Goal: Task Accomplishment & Management: Use online tool/utility

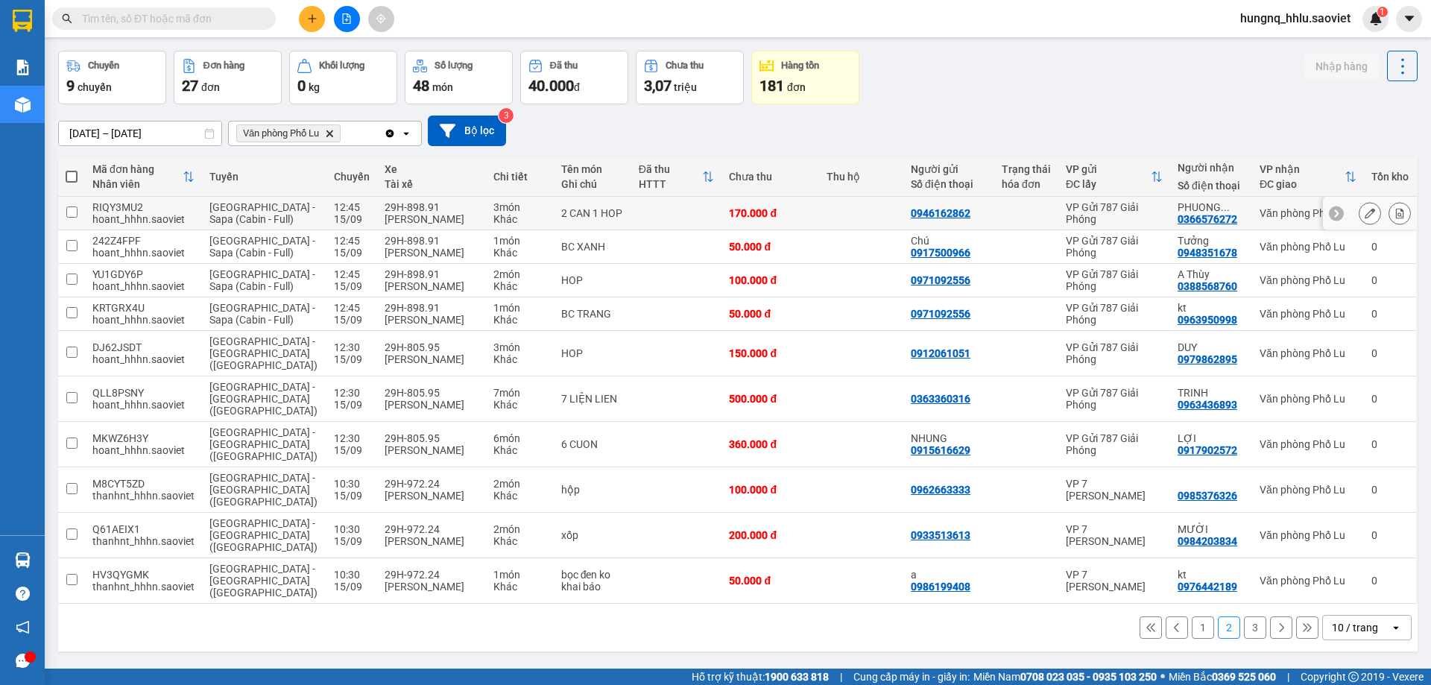
scroll to position [69, 0]
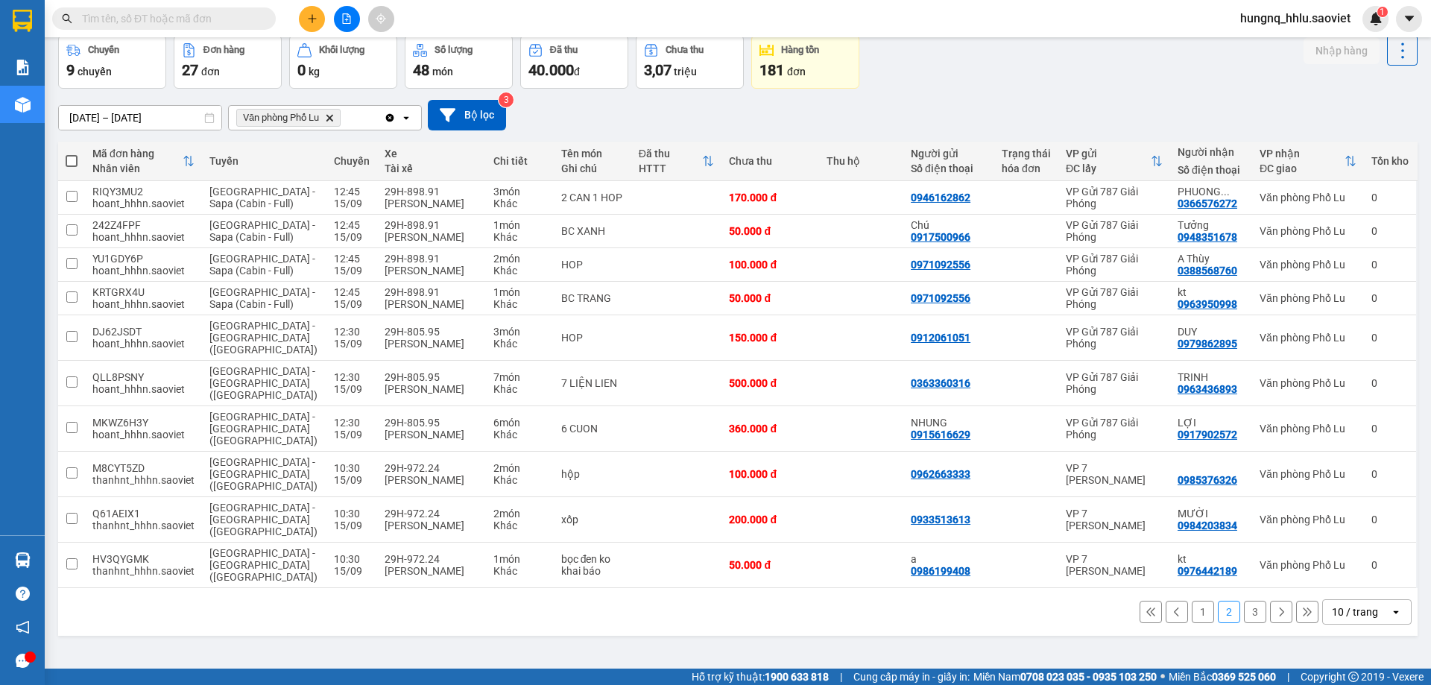
click at [1197, 601] on button "1" at bounding box center [1203, 612] width 22 height 22
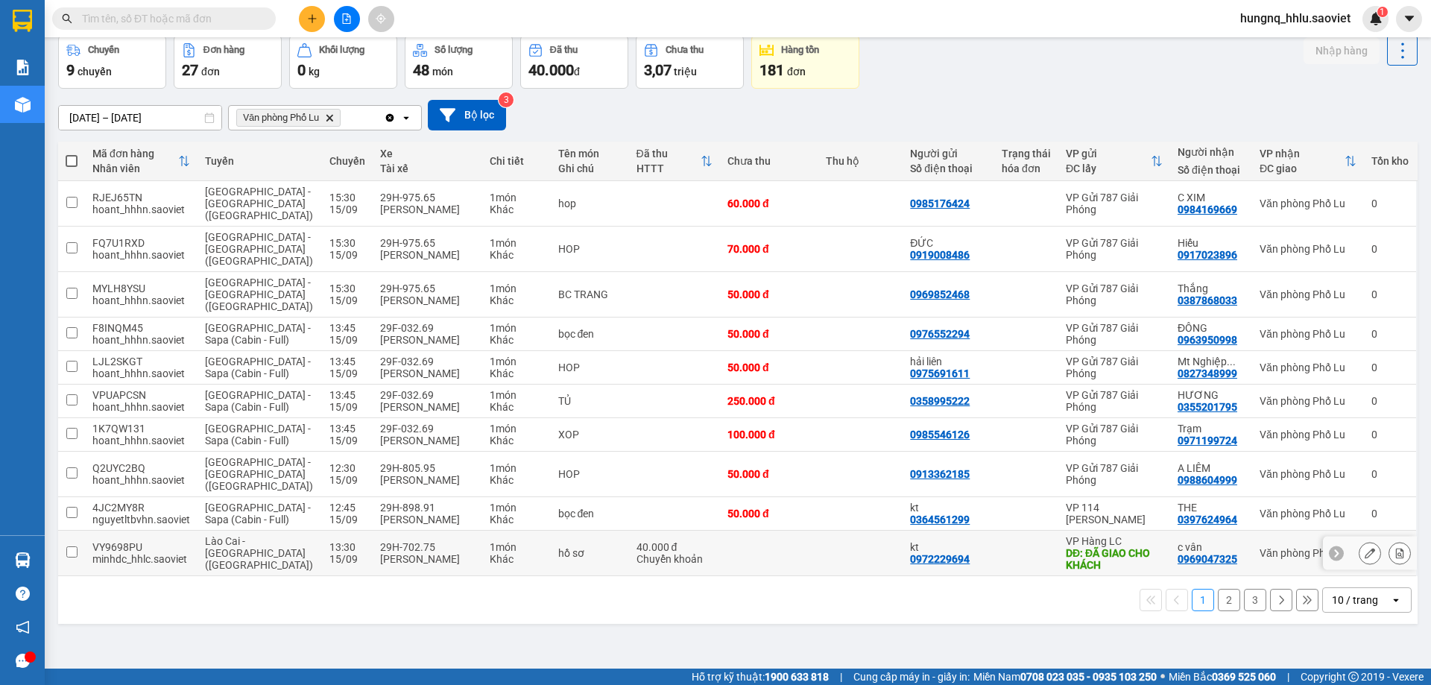
click at [269, 535] on div "Lào Cai - [GEOGRAPHIC_DATA] ([GEOGRAPHIC_DATA])" at bounding box center [260, 553] width 110 height 36
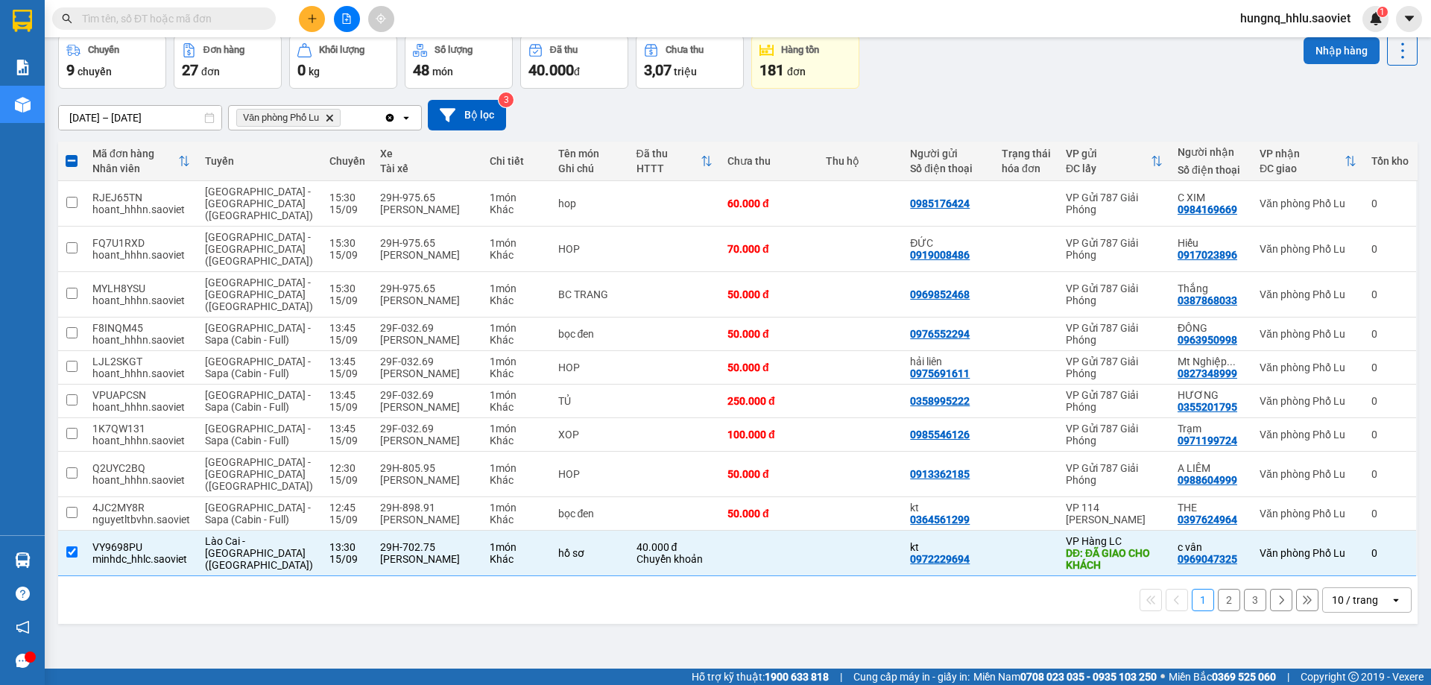
click at [1313, 58] on button "Nhập hàng" at bounding box center [1341, 50] width 76 height 27
checkbox input "false"
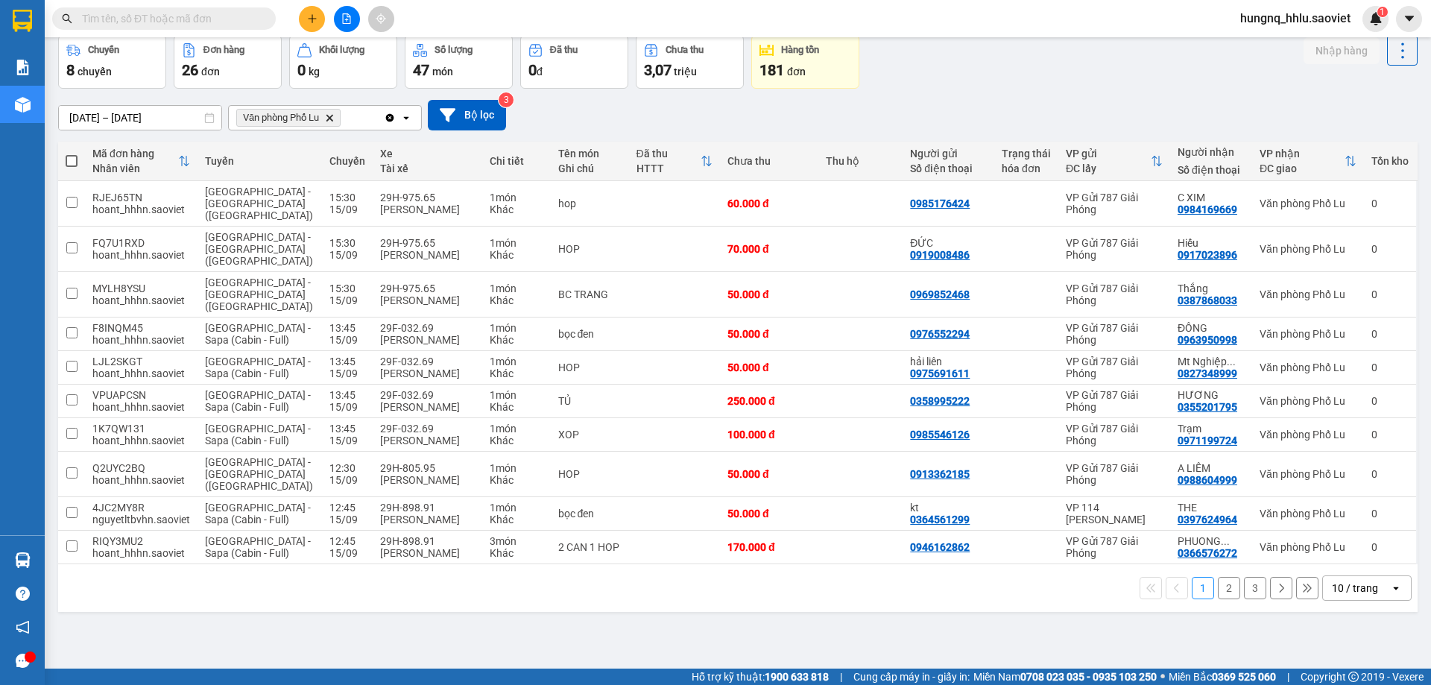
scroll to position [0, 0]
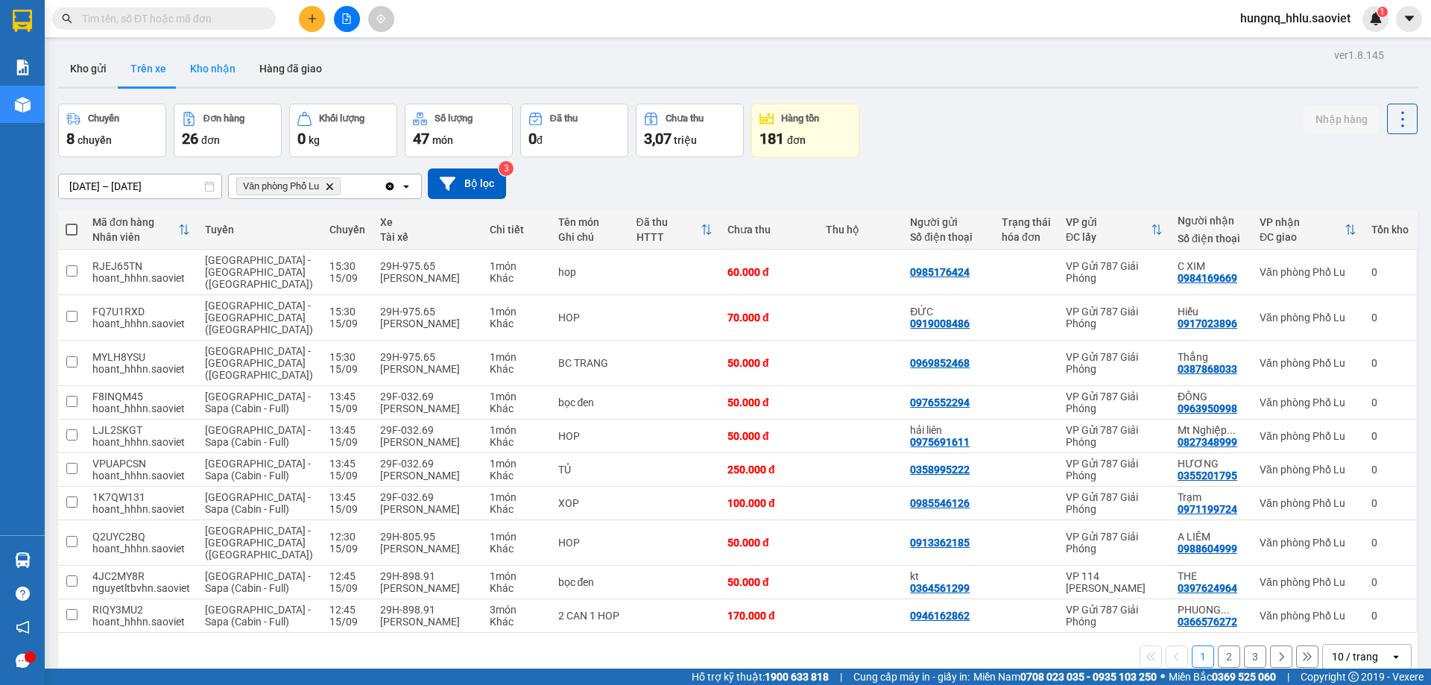
click at [192, 68] on button "Kho nhận" at bounding box center [212, 69] width 69 height 36
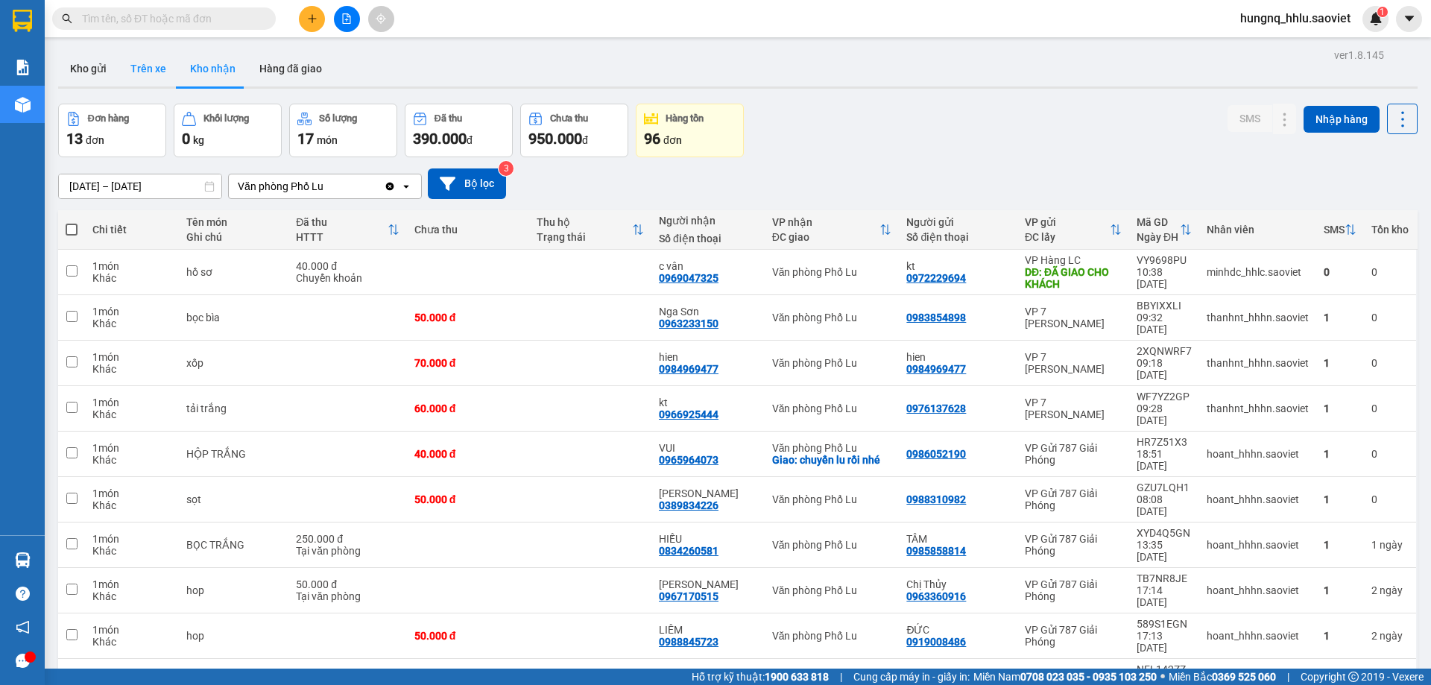
click at [136, 74] on button "Trên xe" at bounding box center [148, 69] width 60 height 36
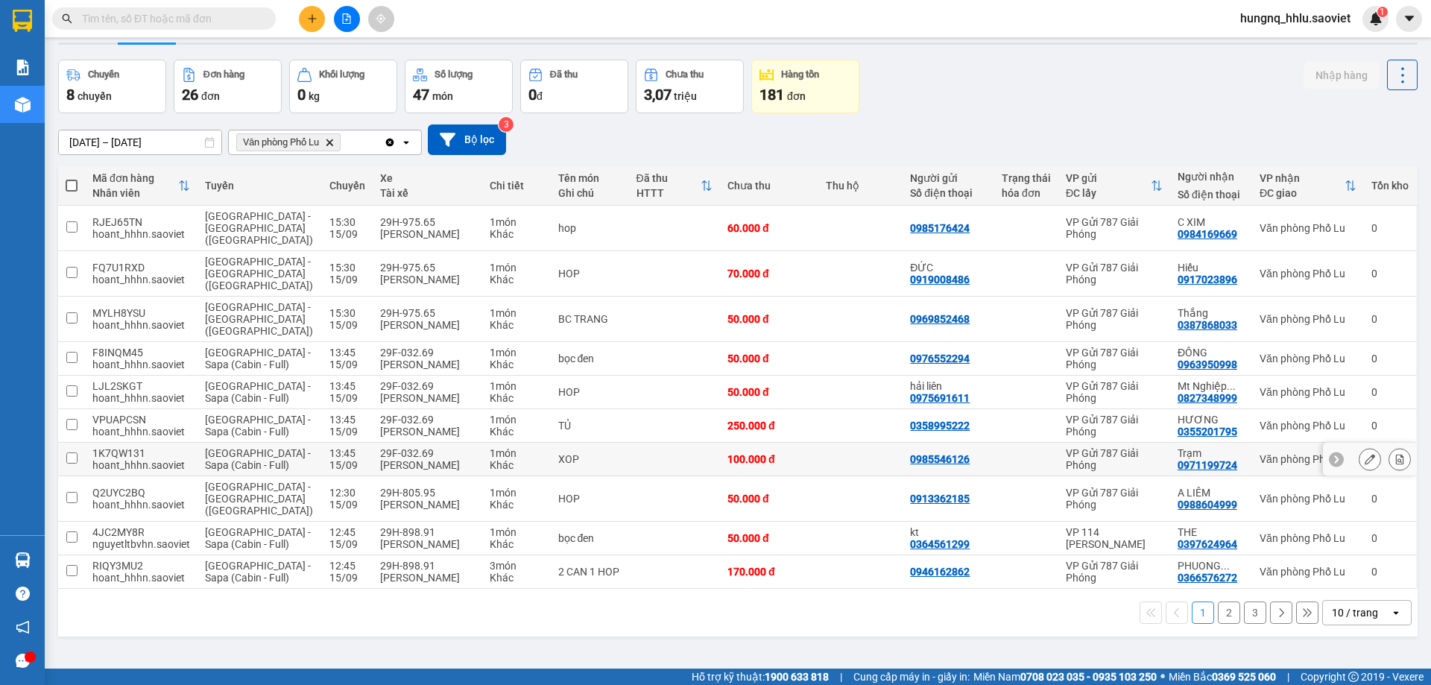
scroll to position [69, 0]
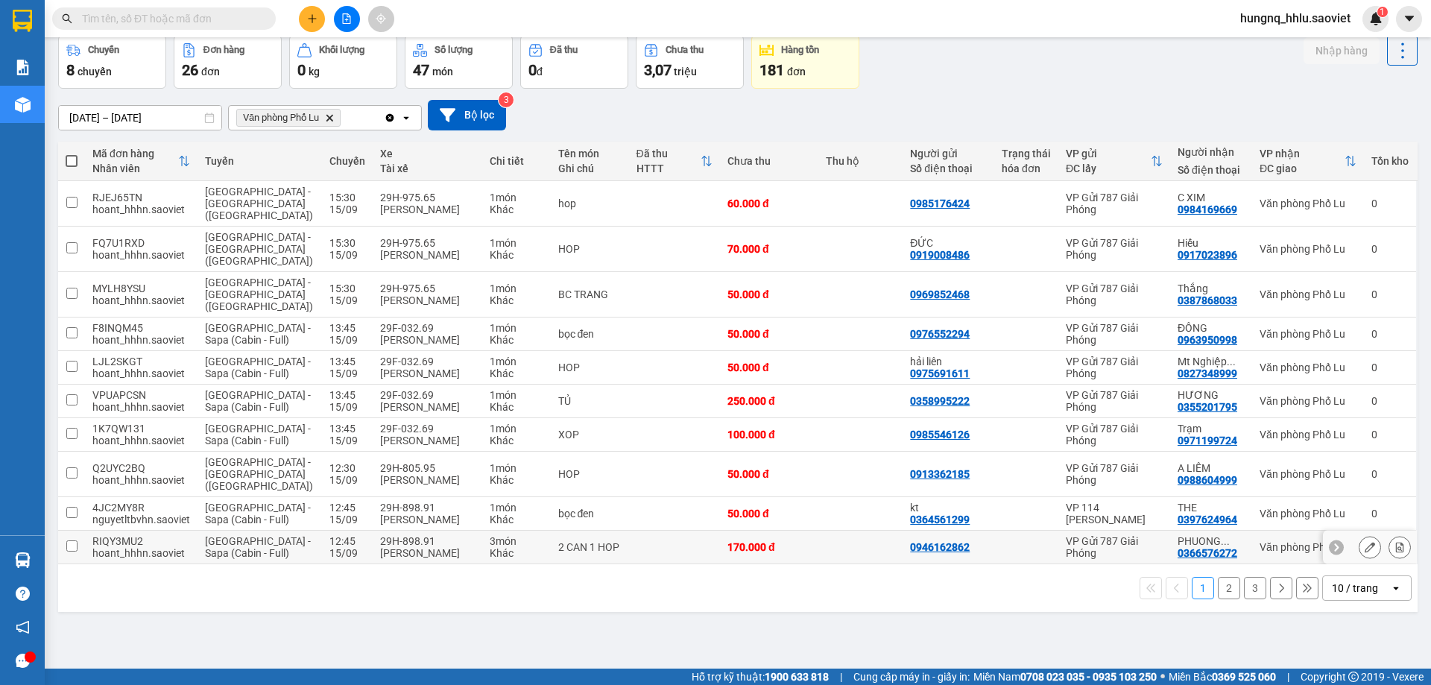
click at [1396, 534] on button at bounding box center [1399, 547] width 21 height 26
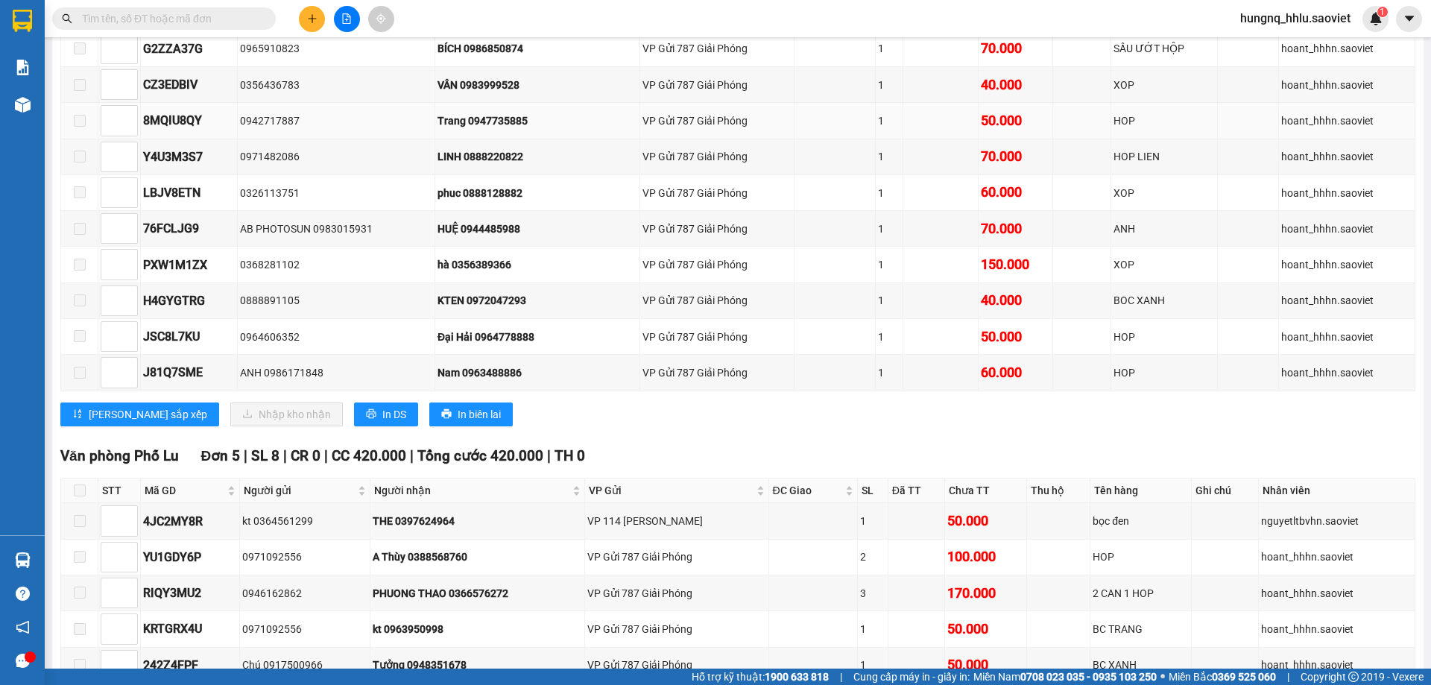
scroll to position [596, 0]
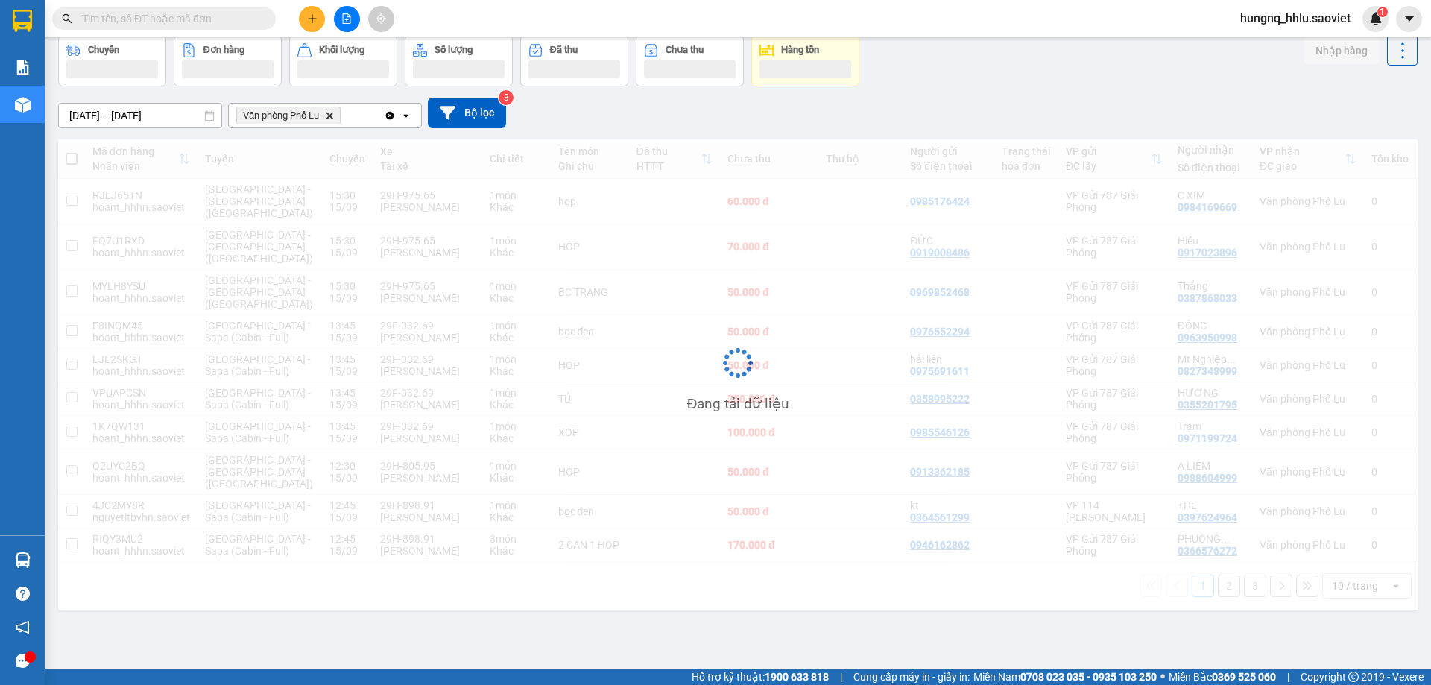
scroll to position [69, 0]
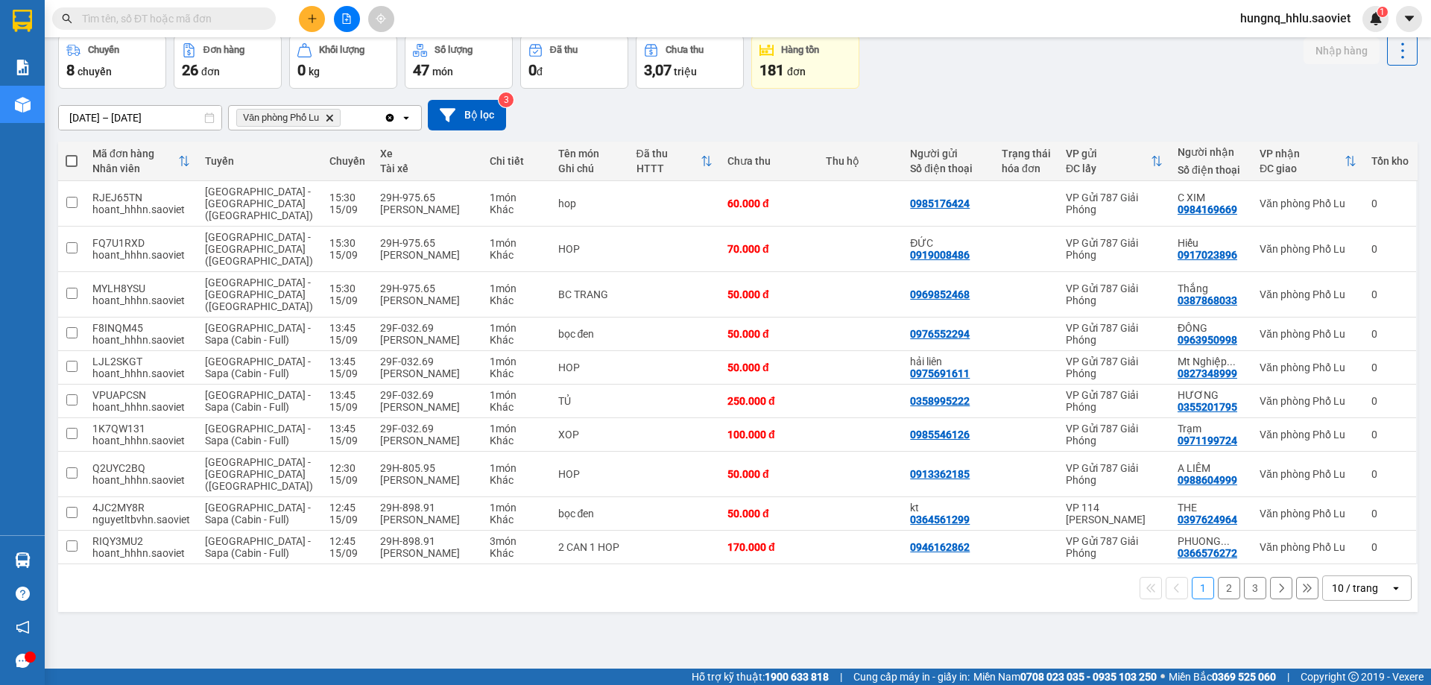
click at [1218, 577] on button "2" at bounding box center [1229, 588] width 22 height 22
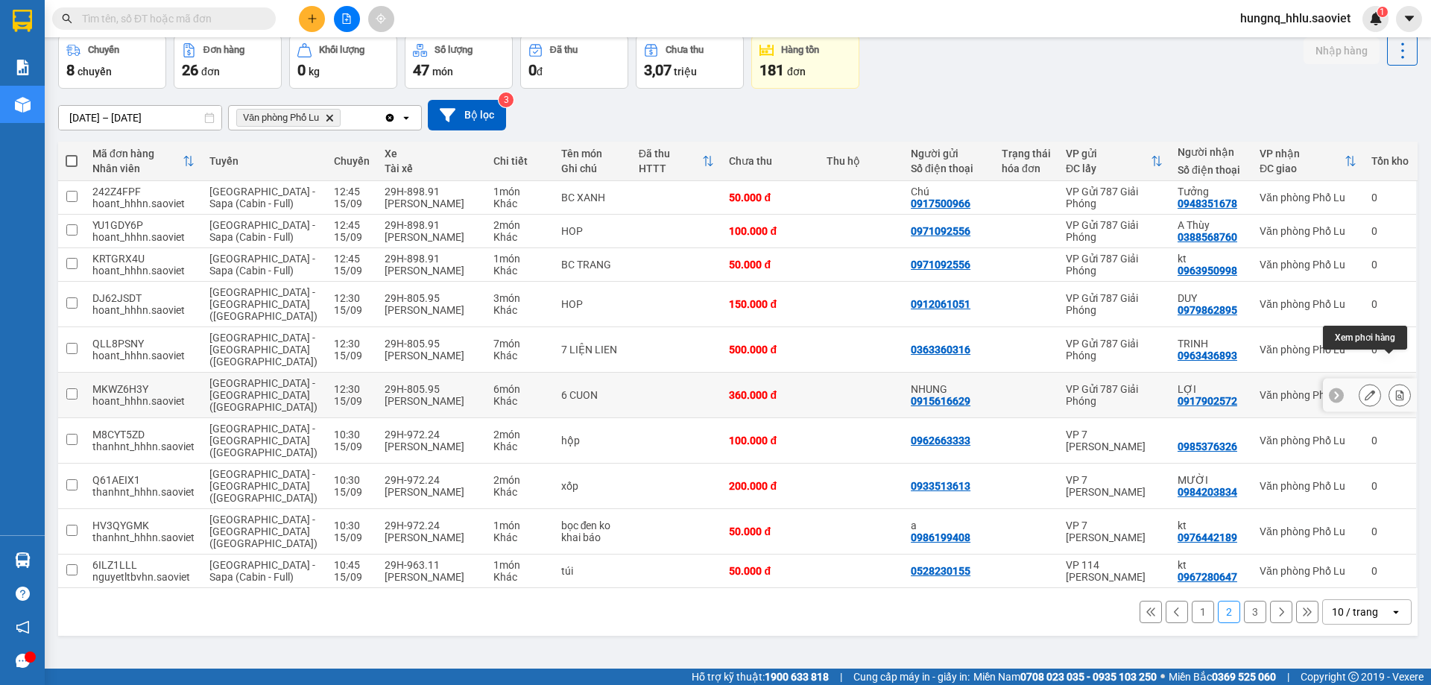
click at [1394, 382] on button at bounding box center [1399, 395] width 21 height 26
